Goal: Information Seeking & Learning: Learn about a topic

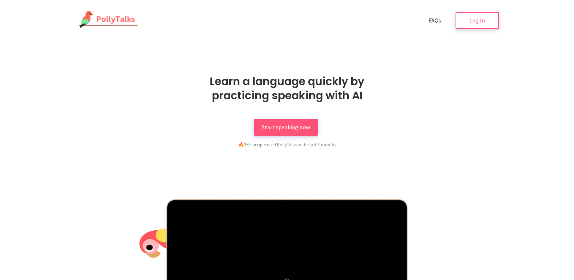
scroll to position [109, 0]
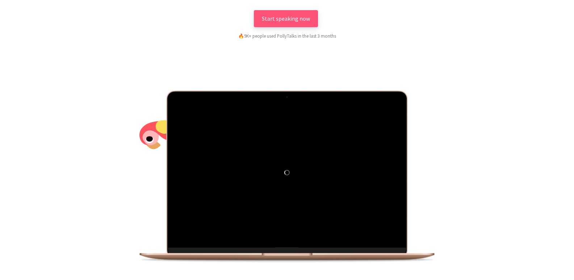
click at [471, 181] on div at bounding box center [286, 177] width 423 height 174
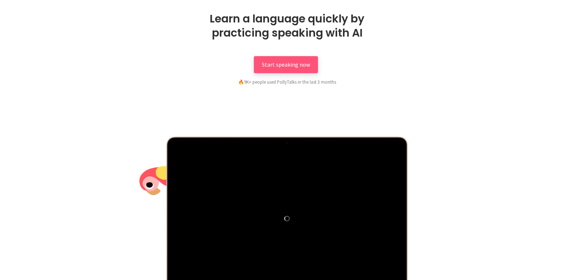
scroll to position [0, 0]
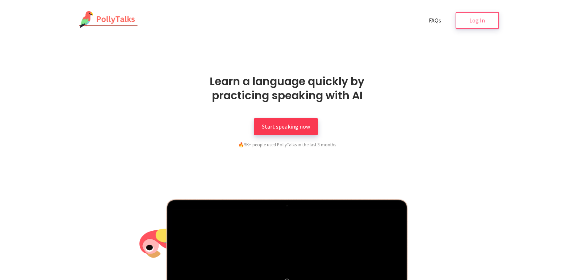
click at [285, 128] on span "Start speaking now" at bounding box center [286, 126] width 48 height 7
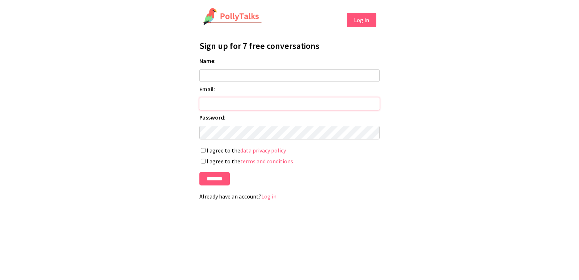
type input "**********"
click at [212, 74] on input "Name:" at bounding box center [289, 75] width 180 height 13
type input "**********"
click at [215, 180] on input "*******" at bounding box center [214, 178] width 30 height 13
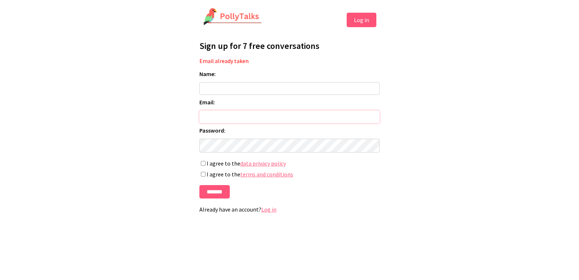
type input "**********"
click at [455, 179] on html "**********" at bounding box center [289, 113] width 579 height 226
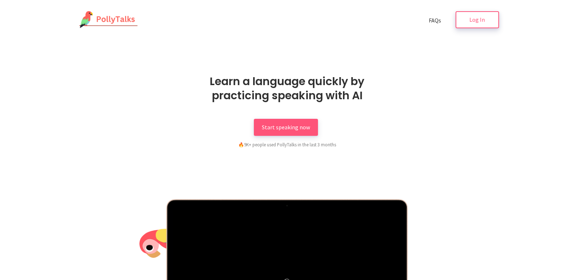
click at [475, 18] on span "Log In" at bounding box center [477, 19] width 16 height 7
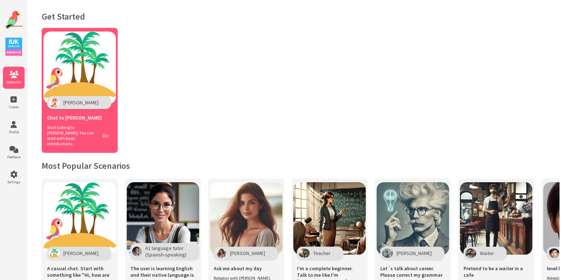
click at [93, 128] on span "Start talking to Polly. You can start with basic introductions." at bounding box center [71, 136] width 48 height 22
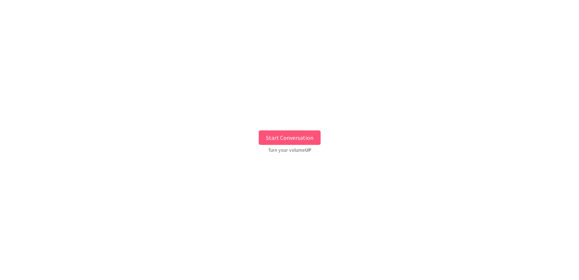
click at [288, 138] on button "Start Conversation" at bounding box center [290, 137] width 62 height 14
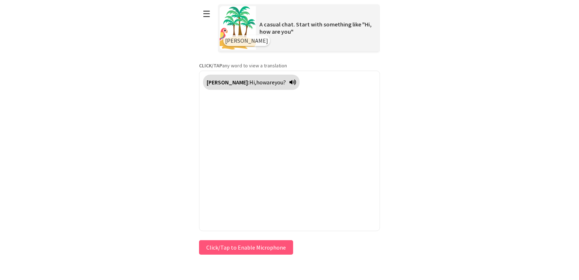
click at [205, 13] on button "☰" at bounding box center [206, 14] width 15 height 18
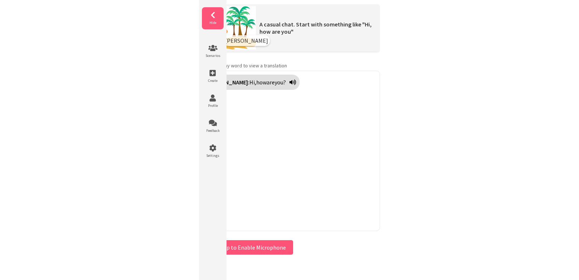
click at [214, 19] on li "Hide" at bounding box center [213, 18] width 22 height 22
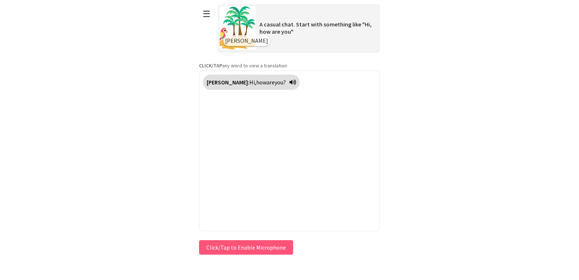
click at [210, 15] on button "☰" at bounding box center [206, 14] width 15 height 18
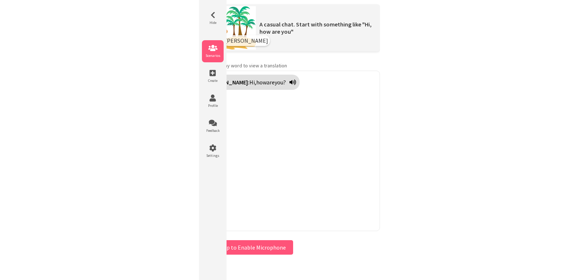
click at [214, 49] on icon at bounding box center [213, 48] width 22 height 7
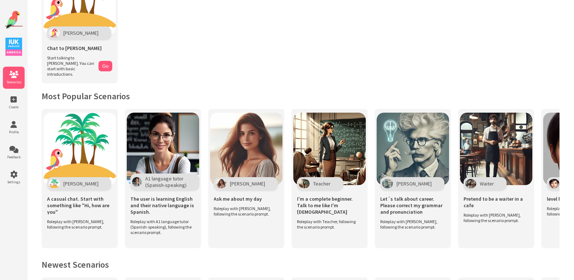
scroll to position [72, 0]
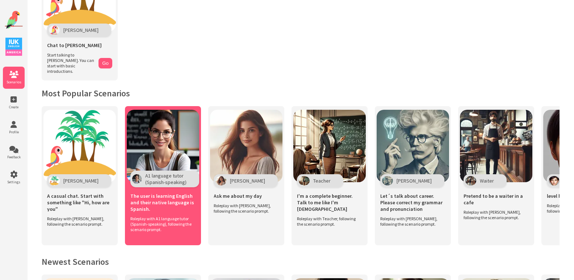
click at [157, 146] on img at bounding box center [163, 146] width 72 height 72
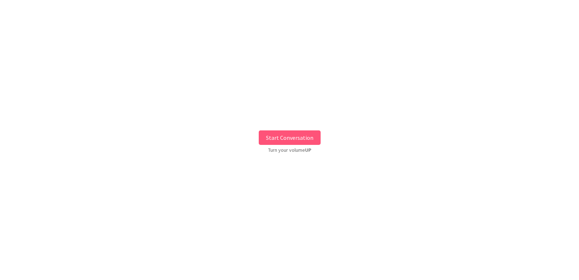
click at [295, 139] on button "Start Conversation" at bounding box center [290, 137] width 62 height 14
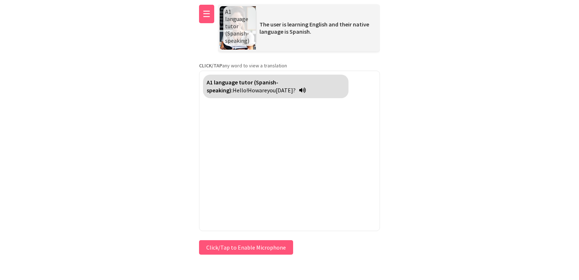
click at [208, 14] on button "☰" at bounding box center [206, 14] width 15 height 18
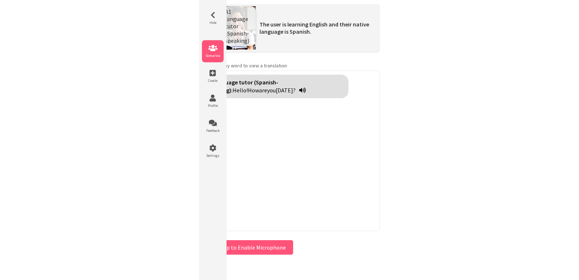
click at [213, 51] on icon at bounding box center [213, 48] width 22 height 7
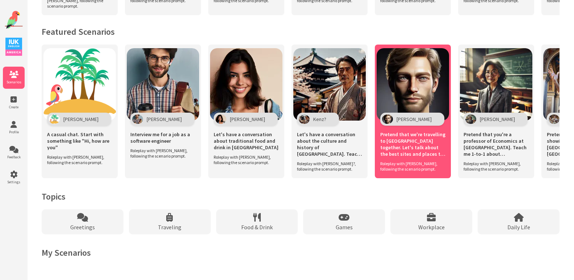
scroll to position [474, 0]
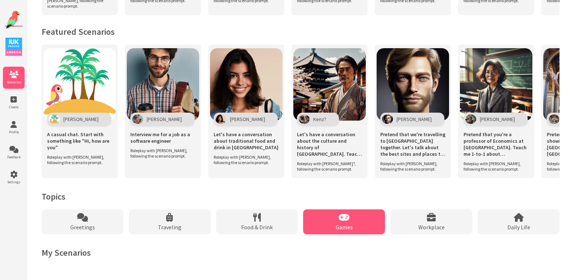
click at [340, 226] on span "Games" at bounding box center [344, 226] width 17 height 7
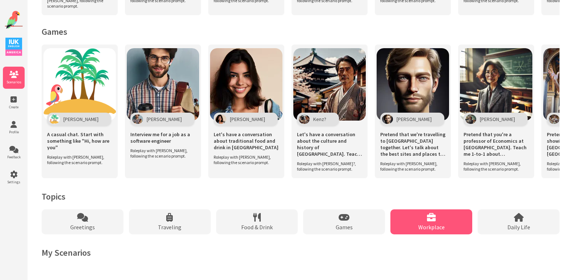
scroll to position [326, 0]
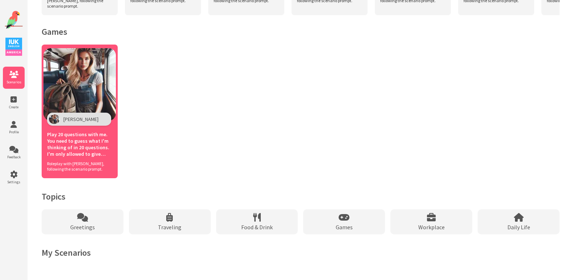
click at [75, 97] on img at bounding box center [79, 84] width 72 height 72
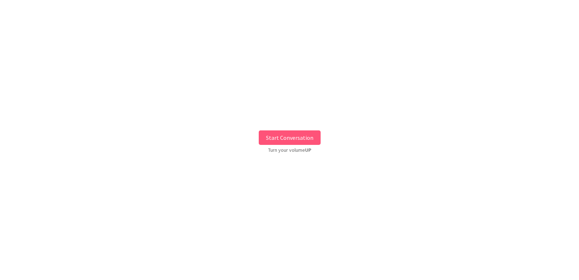
drag, startPoint x: 295, startPoint y: 134, endPoint x: 316, endPoint y: 135, distance: 21.0
click at [295, 134] on button "Start Conversation" at bounding box center [290, 137] width 62 height 14
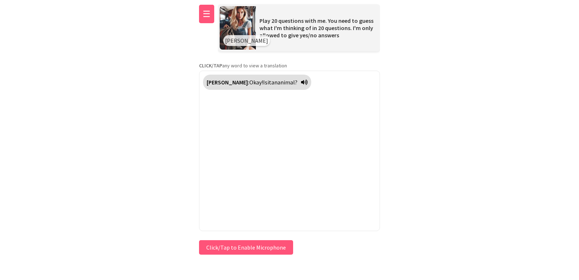
click at [210, 19] on button "☰" at bounding box center [206, 14] width 15 height 18
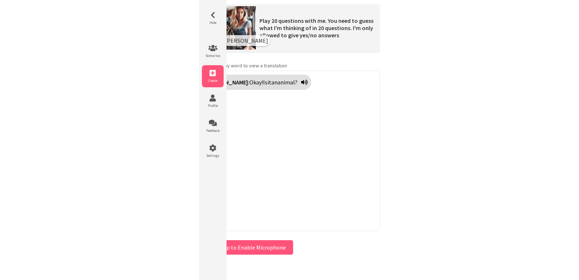
click at [214, 76] on icon at bounding box center [213, 72] width 22 height 7
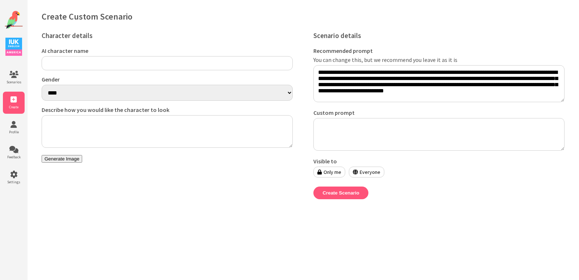
click at [12, 22] on img at bounding box center [14, 20] width 18 height 18
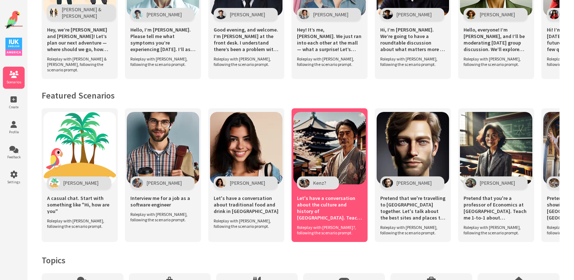
scroll to position [474, 0]
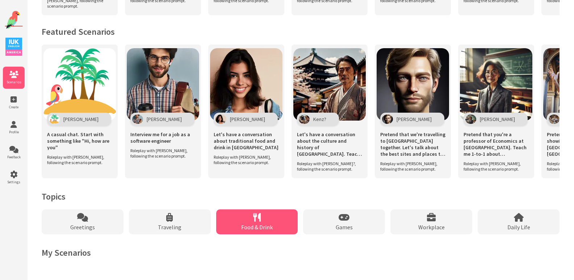
click at [262, 223] on div "Food & Drink" at bounding box center [257, 221] width 82 height 25
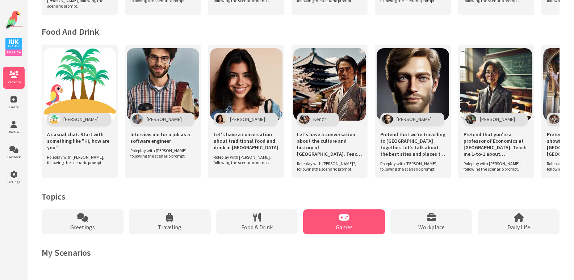
scroll to position [319, 0]
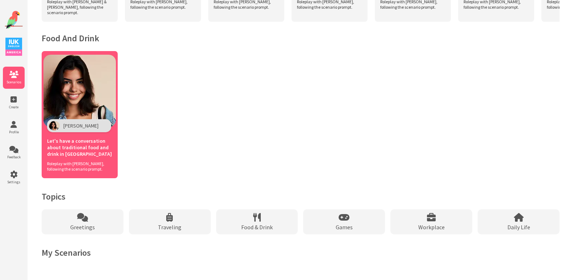
click at [72, 102] on img at bounding box center [79, 91] width 72 height 72
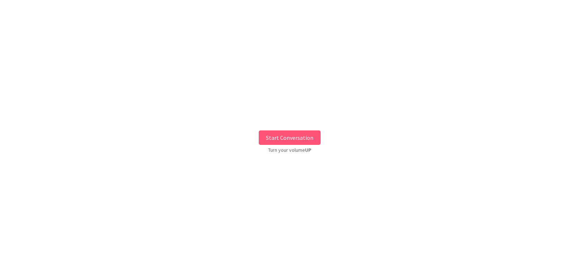
click at [299, 141] on button "Start Conversation" at bounding box center [290, 137] width 62 height 14
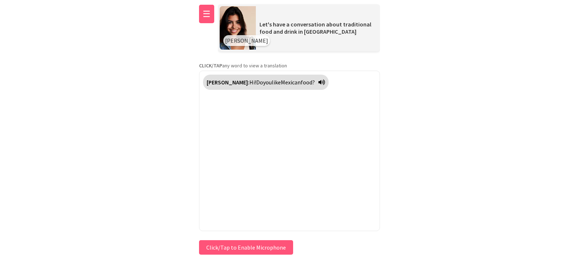
click at [206, 11] on button "☰" at bounding box center [206, 14] width 15 height 18
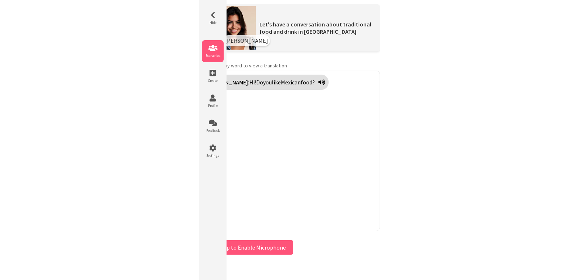
click at [215, 52] on li "Scenarios" at bounding box center [213, 51] width 22 height 22
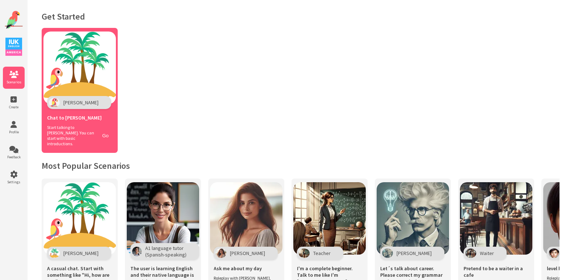
click at [90, 89] on img at bounding box center [79, 67] width 72 height 72
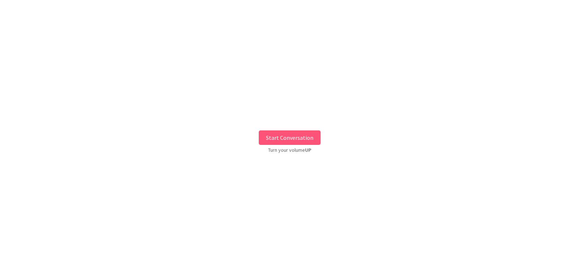
click at [294, 133] on button "Start Conversation" at bounding box center [290, 137] width 62 height 14
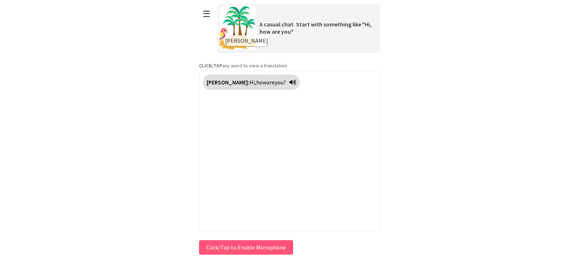
click at [230, 248] on button "Click/Tap to Enable Microphone" at bounding box center [246, 247] width 94 height 14
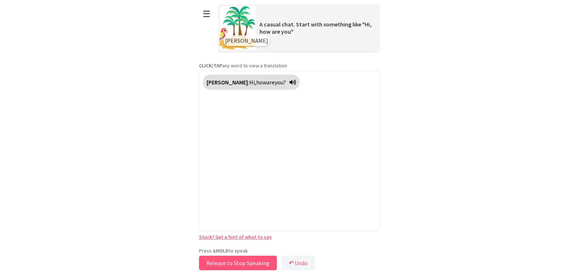
click at [231, 261] on button "Release to Stop Speaking" at bounding box center [238, 263] width 78 height 14
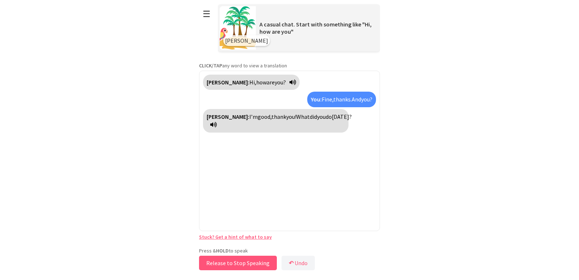
click at [231, 261] on button "Release to Stop Speaking" at bounding box center [238, 263] width 78 height 14
